Goal: Information Seeking & Learning: Learn about a topic

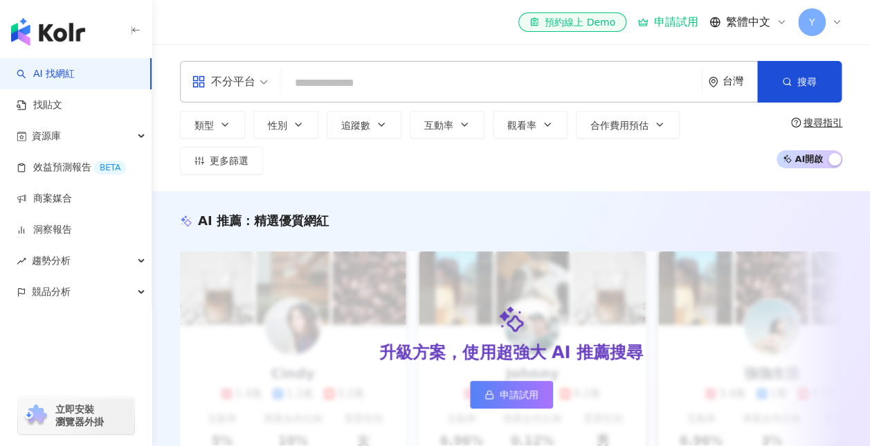
type input "**********"
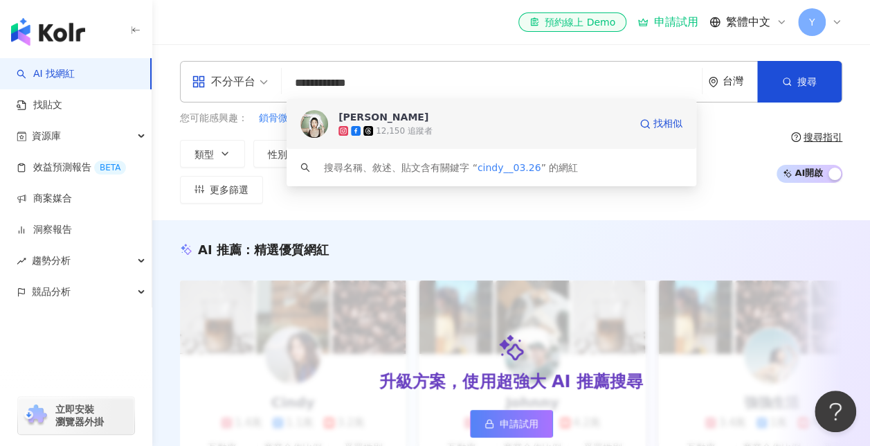
click at [401, 130] on div "12,150 追蹤者" at bounding box center [404, 131] width 57 height 12
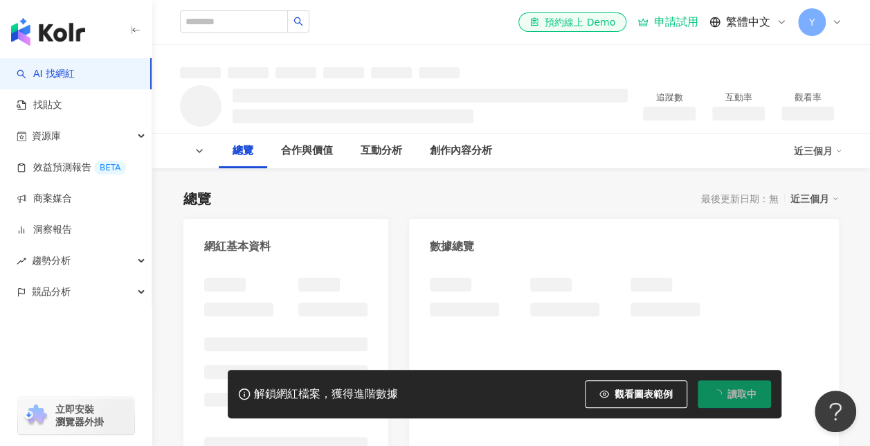
scroll to position [106, 0]
